Goal: Information Seeking & Learning: Learn about a topic

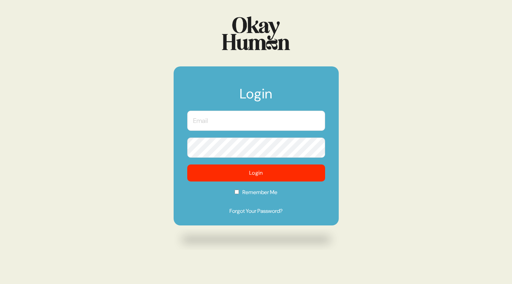
click at [264, 122] on input "text" at bounding box center [256, 121] width 138 height 20
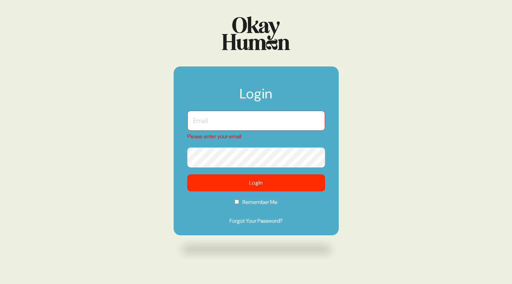
type input "[EMAIL_ADDRESS][DOMAIN_NAME]"
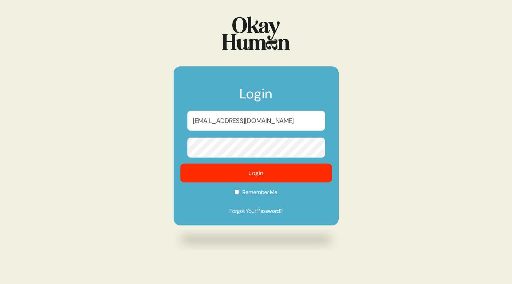
click at [242, 173] on button "Login" at bounding box center [256, 173] width 152 height 19
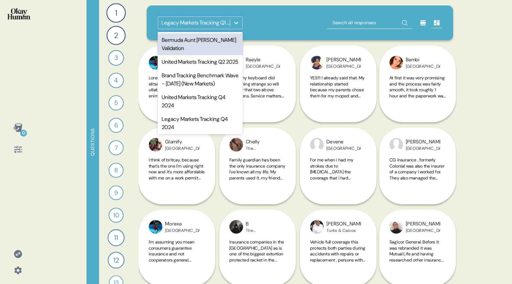
click at [236, 23] on icon at bounding box center [236, 22] width 7 height 7
click at [215, 43] on div "Bermuda Aunt [PERSON_NAME] Validation" at bounding box center [200, 44] width 85 height 22
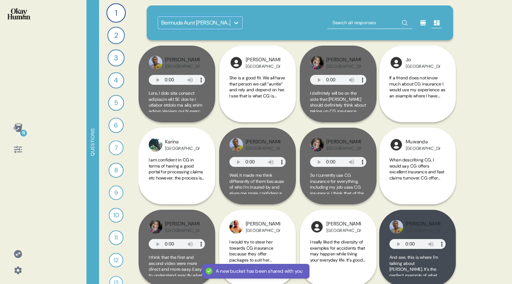
scroll to position [14, 0]
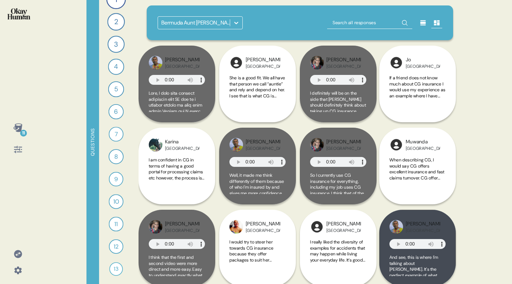
click at [16, 128] on icon at bounding box center [17, 127] width 9 height 9
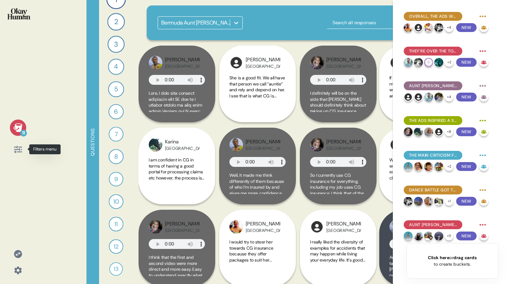
click at [19, 151] on icon at bounding box center [18, 150] width 10 height 10
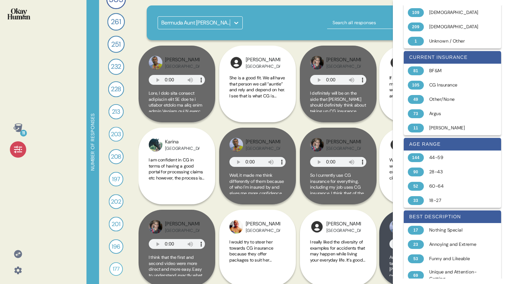
scroll to position [164, 0]
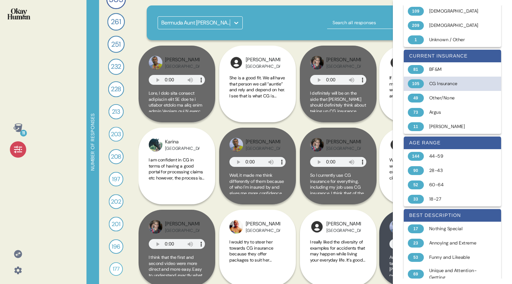
click at [433, 83] on div "CG Insurance" at bounding box center [456, 83] width 54 height 7
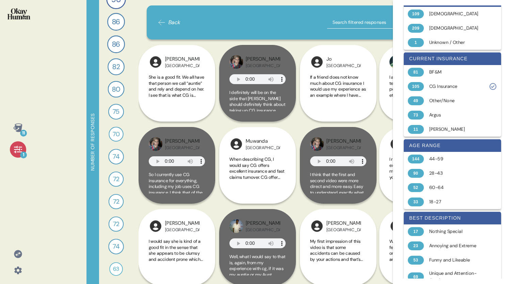
scroll to position [161, 0]
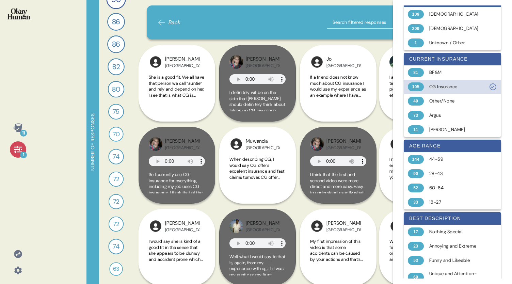
click at [418, 87] on div "105" at bounding box center [416, 86] width 16 height 9
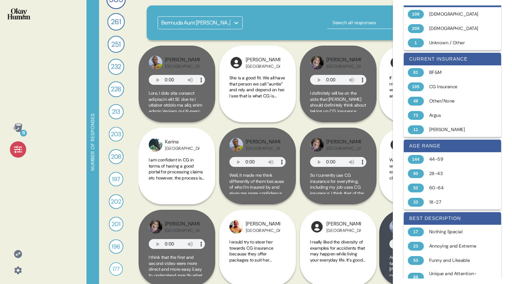
scroll to position [0, 0]
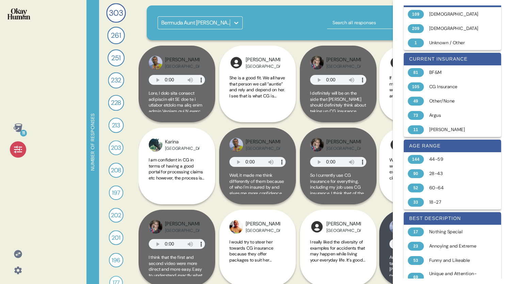
click at [15, 153] on icon at bounding box center [18, 150] width 10 height 10
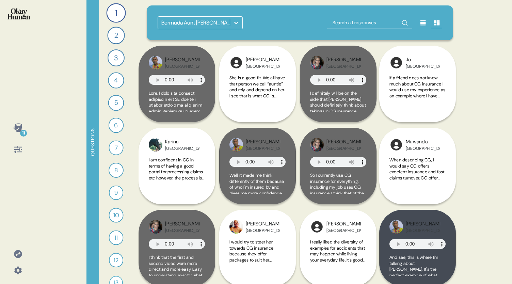
click at [16, 153] on icon at bounding box center [18, 150] width 10 height 10
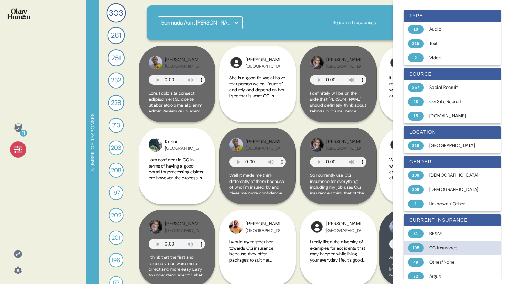
click at [455, 248] on div "CG Insurance" at bounding box center [456, 248] width 54 height 7
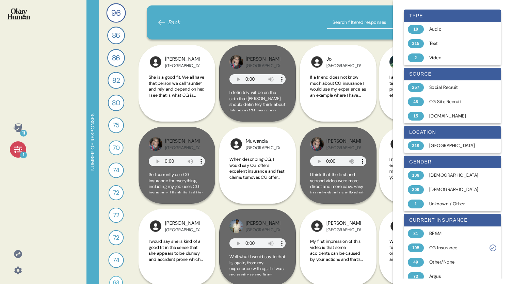
click at [14, 155] on div "1" at bounding box center [18, 149] width 16 height 16
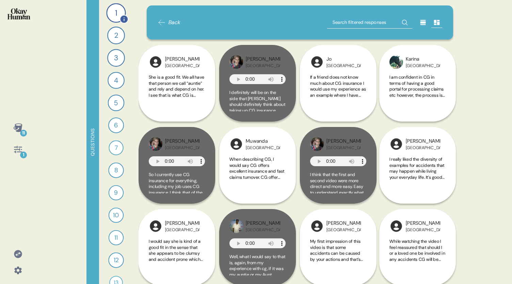
click at [114, 15] on div "1" at bounding box center [115, 12] width 19 height 19
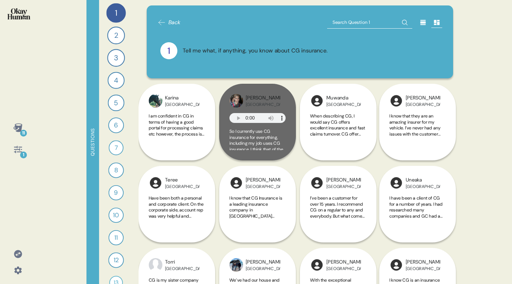
click at [420, 23] on icon at bounding box center [423, 22] width 7 height 7
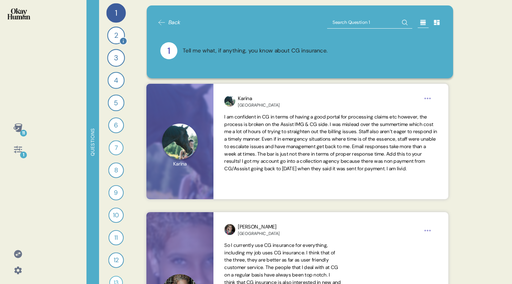
click at [111, 39] on div "2" at bounding box center [116, 36] width 18 height 18
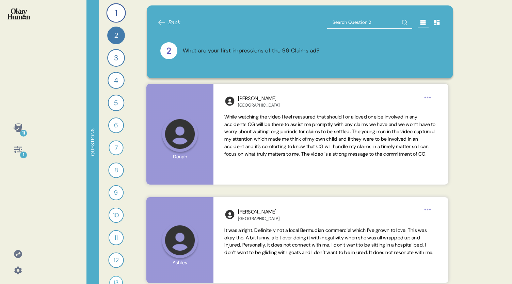
click at [16, 130] on icon at bounding box center [18, 128] width 10 height 10
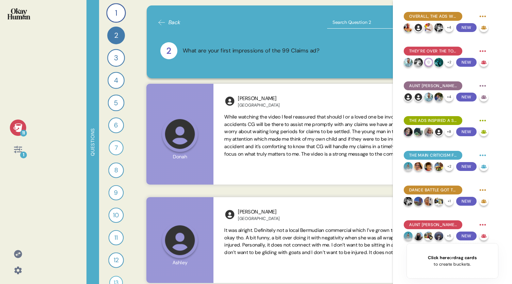
click at [21, 151] on icon at bounding box center [18, 150] width 10 height 10
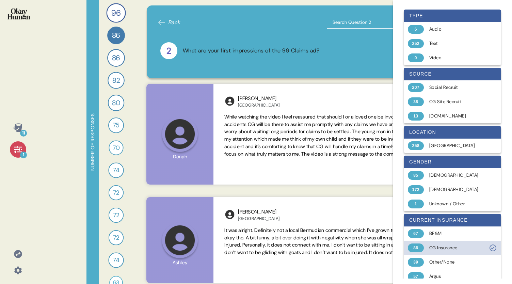
click at [489, 245] on icon at bounding box center [493, 248] width 8 height 8
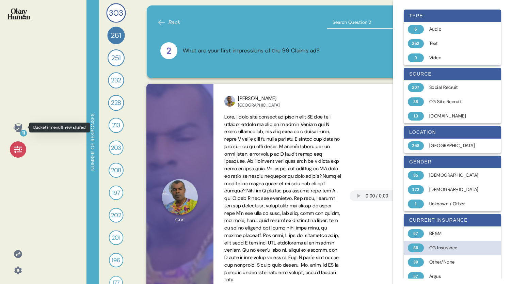
click at [16, 127] on icon at bounding box center [17, 127] width 9 height 9
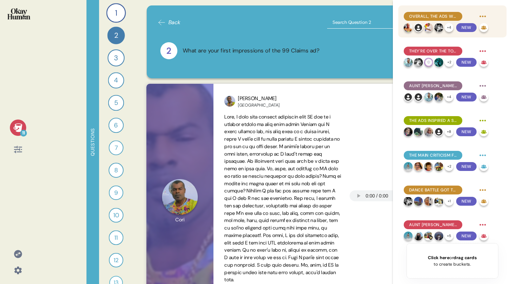
click at [435, 17] on span "Overall, the ads were described as funny, outrageous, and attention-grabbing." at bounding box center [433, 16] width 48 height 6
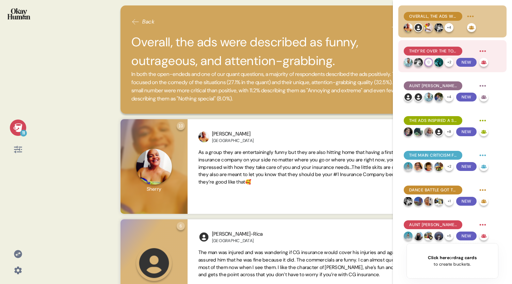
click at [429, 51] on span "They're over the top in a good way, feeling energetic and eye-catching." at bounding box center [433, 51] width 48 height 6
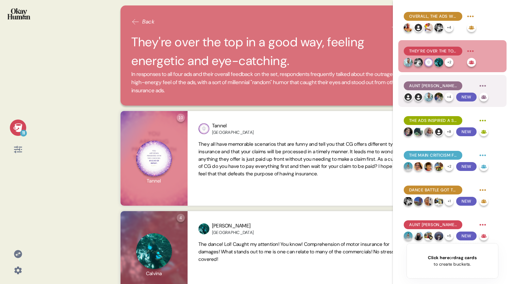
click at [427, 85] on span "Aunt [PERSON_NAME] does a great job of fitting in with & amplifying that vibe." at bounding box center [433, 86] width 48 height 6
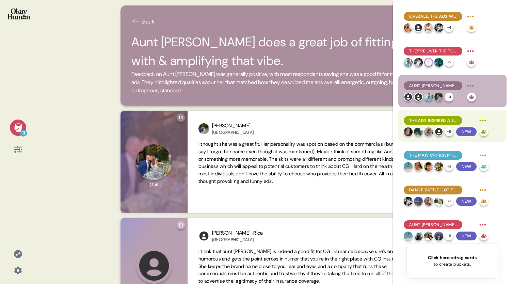
click at [423, 121] on span "The ads inspired a solid majority to learn more about CG." at bounding box center [433, 120] width 48 height 6
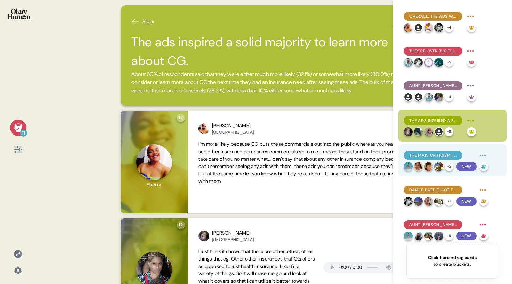
click at [413, 156] on span "The main criticism focused on the complexity of the ads' situations." at bounding box center [433, 155] width 48 height 6
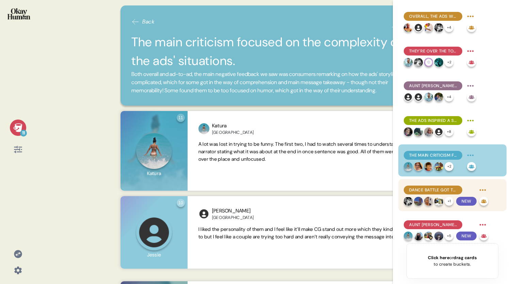
click at [425, 192] on span "Dance Battle got the most criticism for the complexity of its storyline." at bounding box center [433, 190] width 48 height 6
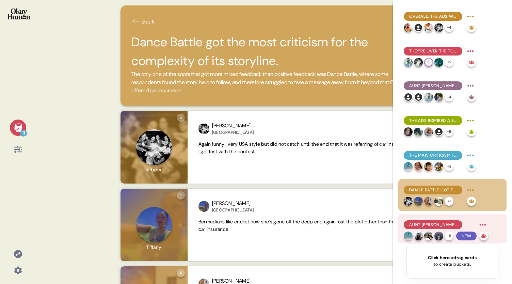
click at [422, 229] on div "Aunt [PERSON_NAME] was more relatable than not, though the ads could still feel…" at bounding box center [433, 224] width 59 height 9
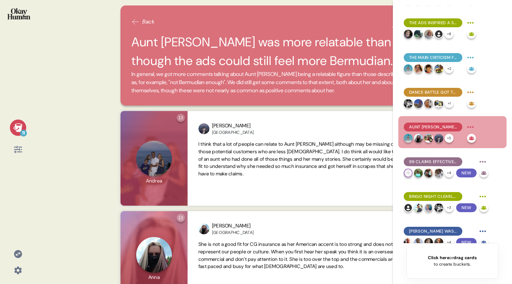
scroll to position [98, 0]
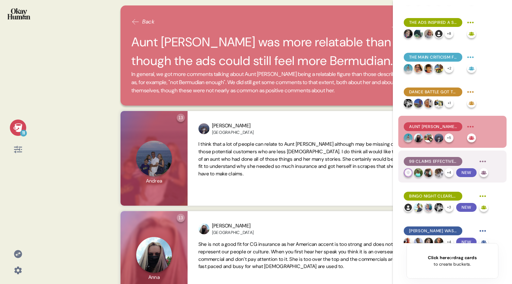
click at [422, 168] on div at bounding box center [418, 172] width 9 height 9
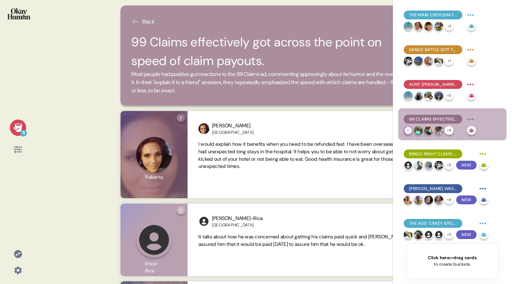
scroll to position [142, 0]
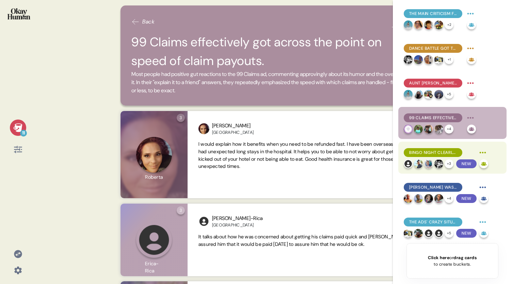
click at [420, 157] on div "Bingo Night clearly focused on medical insurance." at bounding box center [446, 152] width 84 height 11
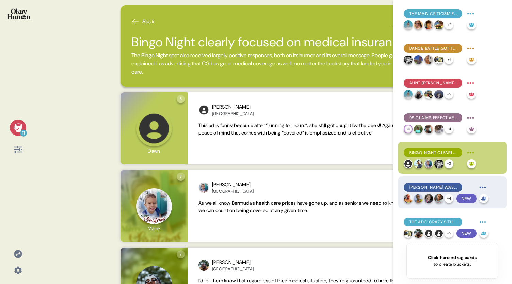
click at [428, 187] on span "[PERSON_NAME] was surprisingly relatable, with some commenting on the value ele…" at bounding box center [433, 187] width 48 height 6
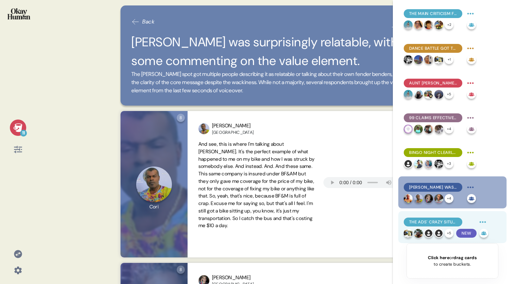
click at [431, 224] on span "The ads' crazy situations paint CG as insurance that'll cover you no matter wha…" at bounding box center [433, 222] width 48 height 6
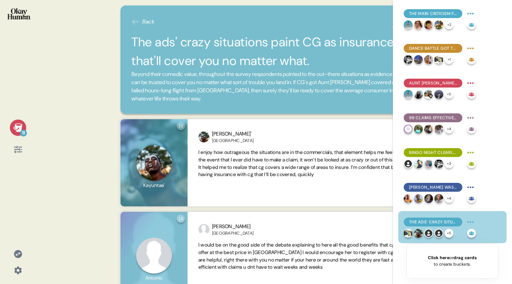
click at [15, 128] on icon at bounding box center [18, 128] width 10 height 10
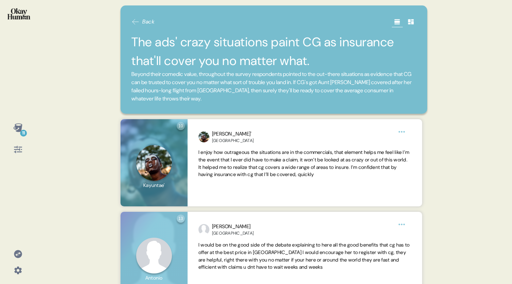
click at [17, 150] on icon at bounding box center [18, 149] width 8 height 7
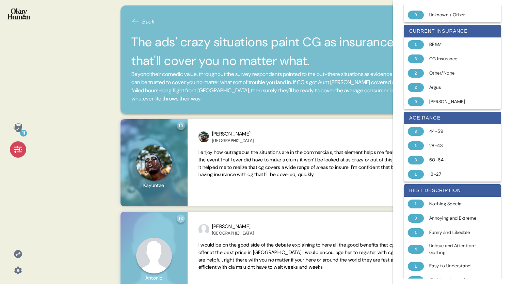
scroll to position [192, 0]
